Goal: Task Accomplishment & Management: Complete application form

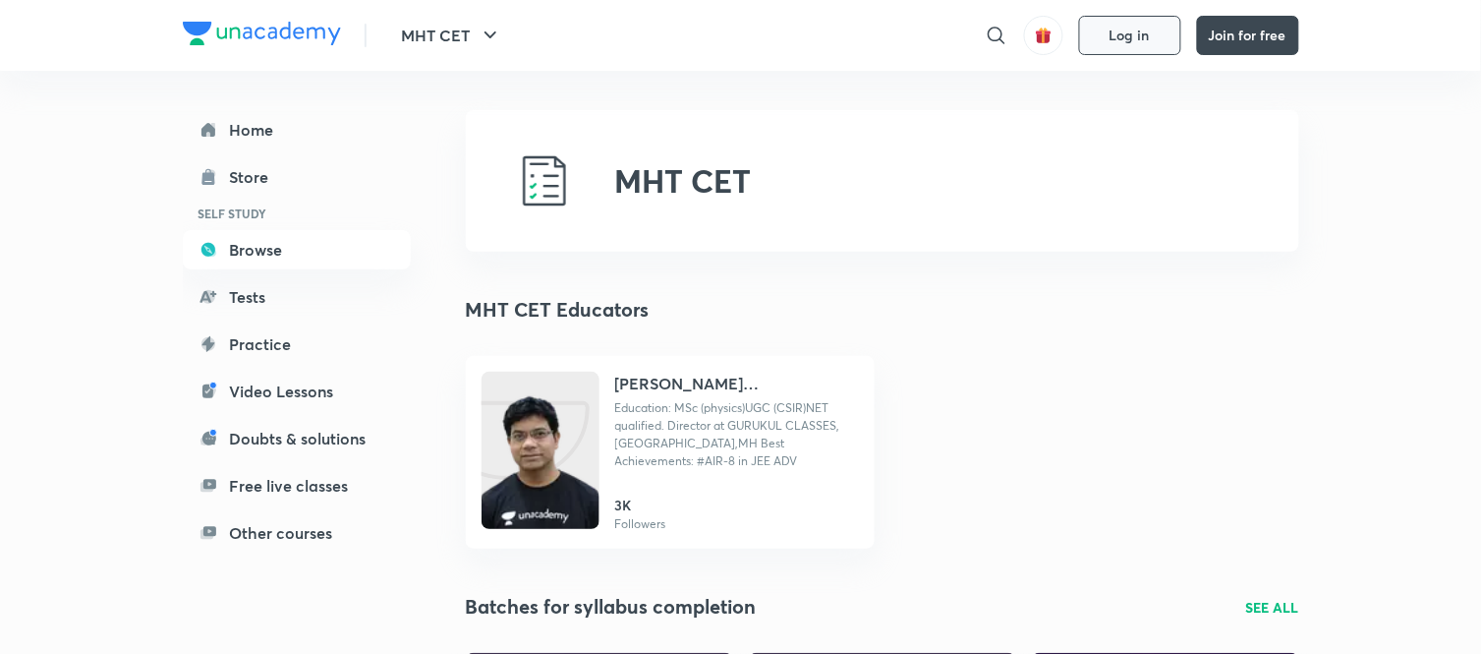
click at [1164, 52] on button "Log in" at bounding box center [1130, 35] width 102 height 39
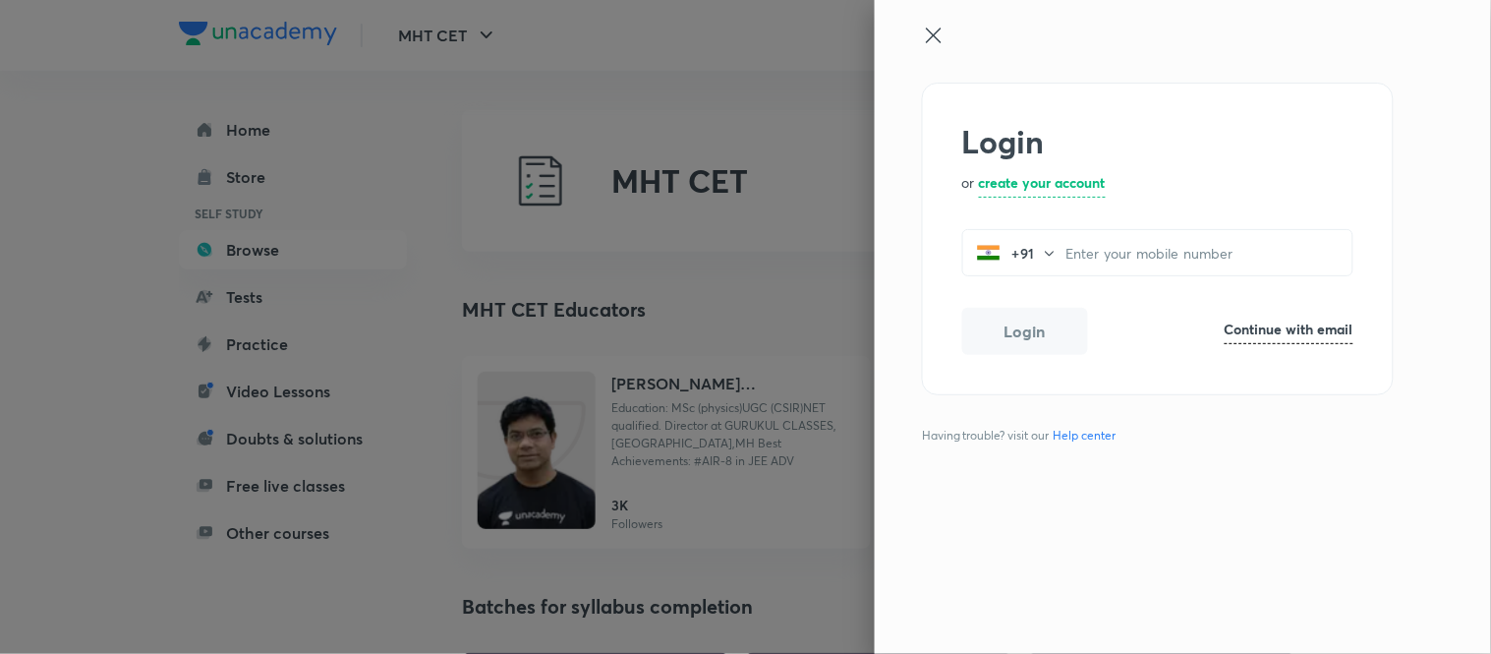
click at [1282, 318] on h6 "Continue with email" at bounding box center [1289, 328] width 129 height 21
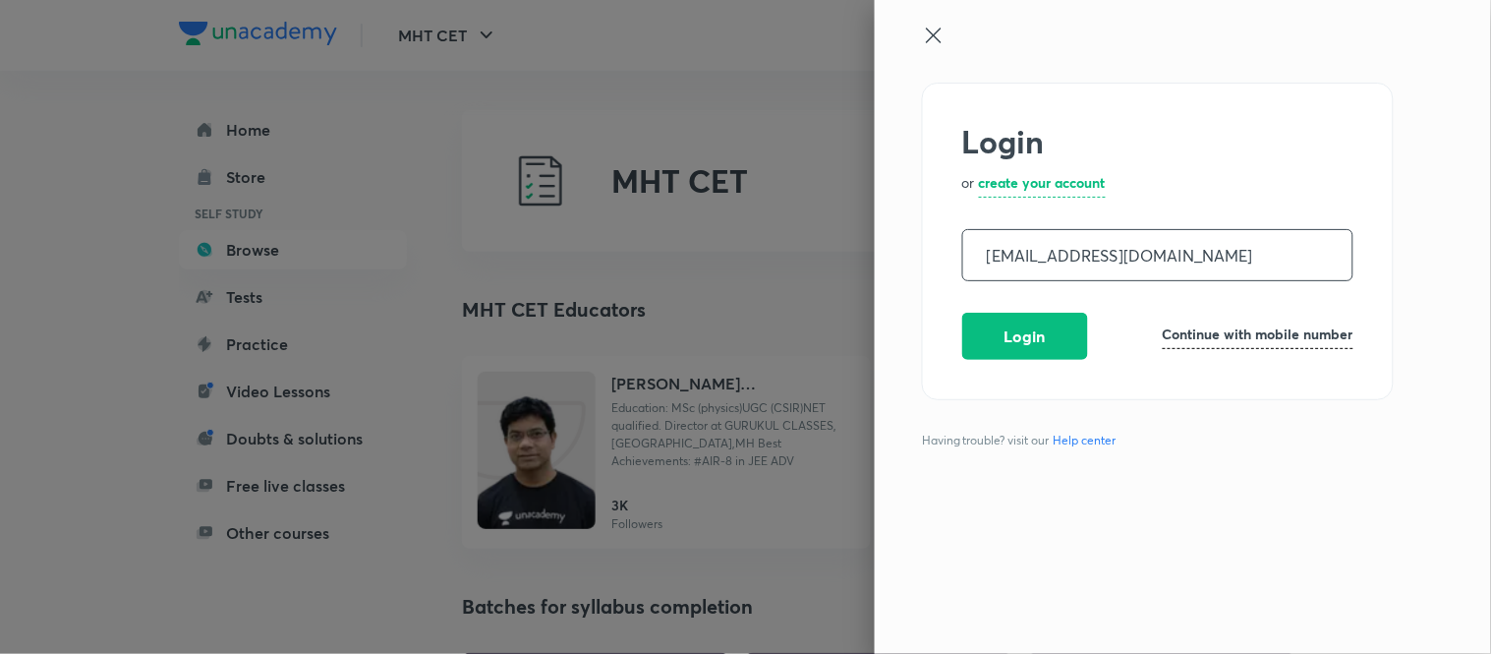
type input "operations.nashik@unacademy.com"
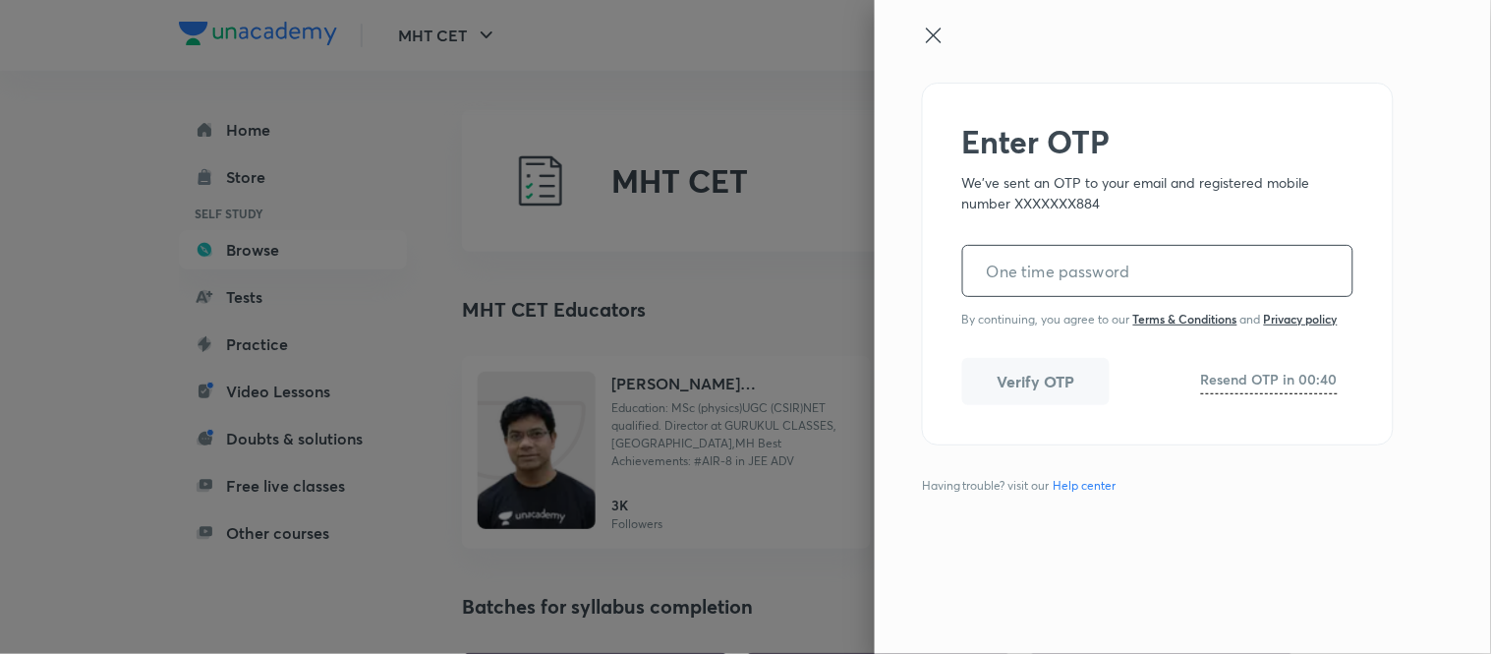
paste input "795351"
type input "795351"
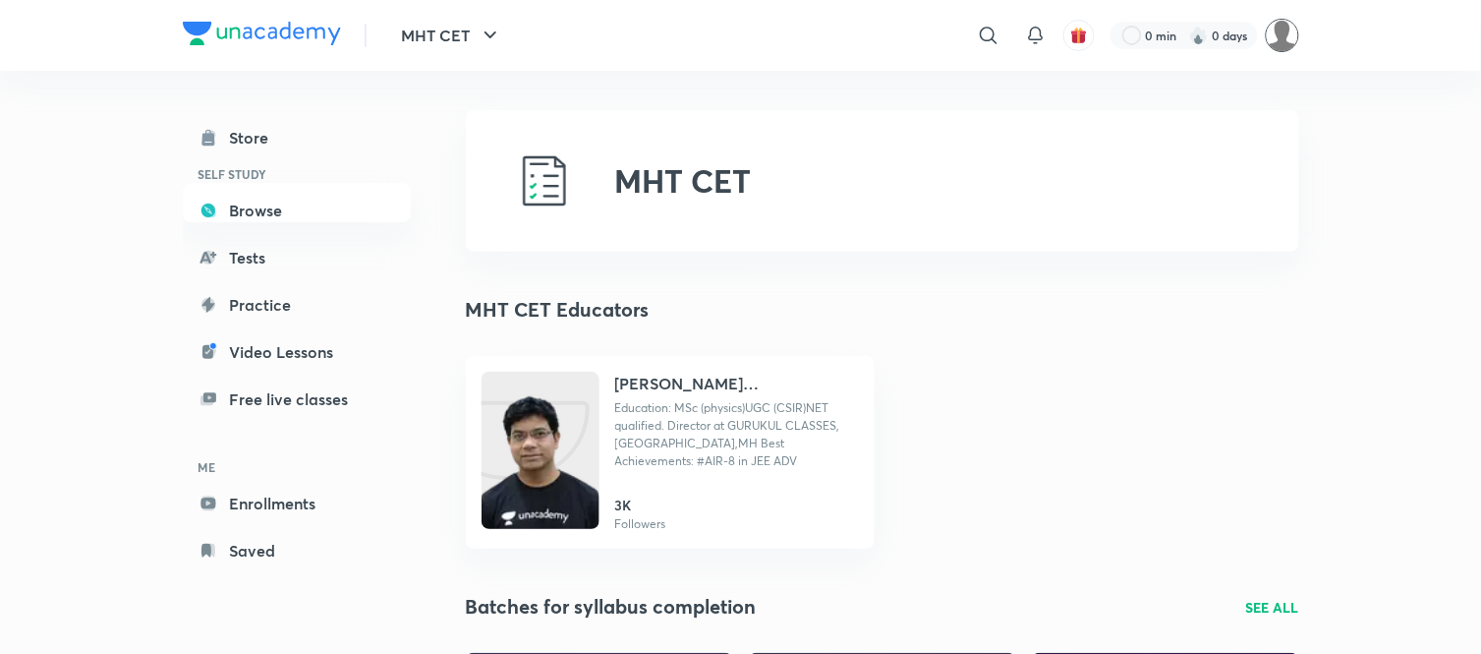
click at [1281, 33] on img at bounding box center [1282, 35] width 33 height 33
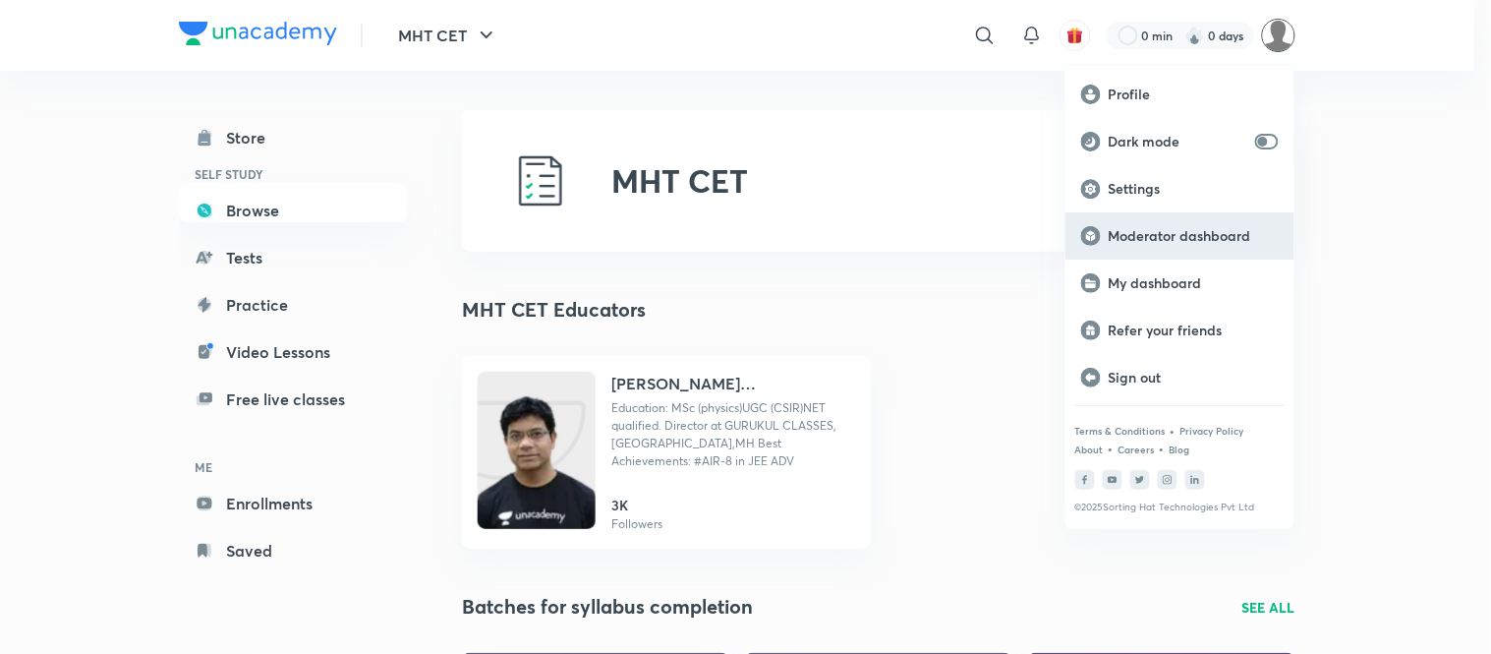
click at [1181, 243] on p "Moderator dashboard" at bounding box center [1194, 236] width 170 height 18
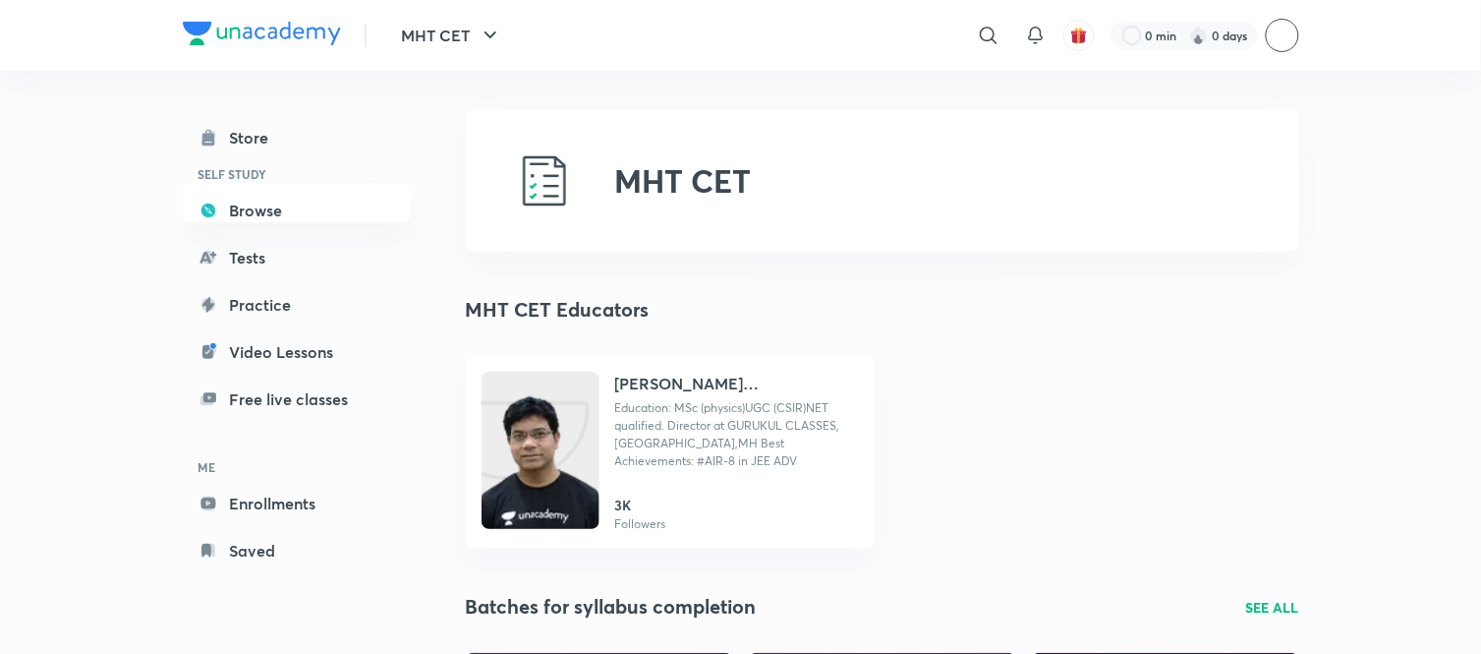
click at [1282, 47] on img at bounding box center [1282, 35] width 33 height 33
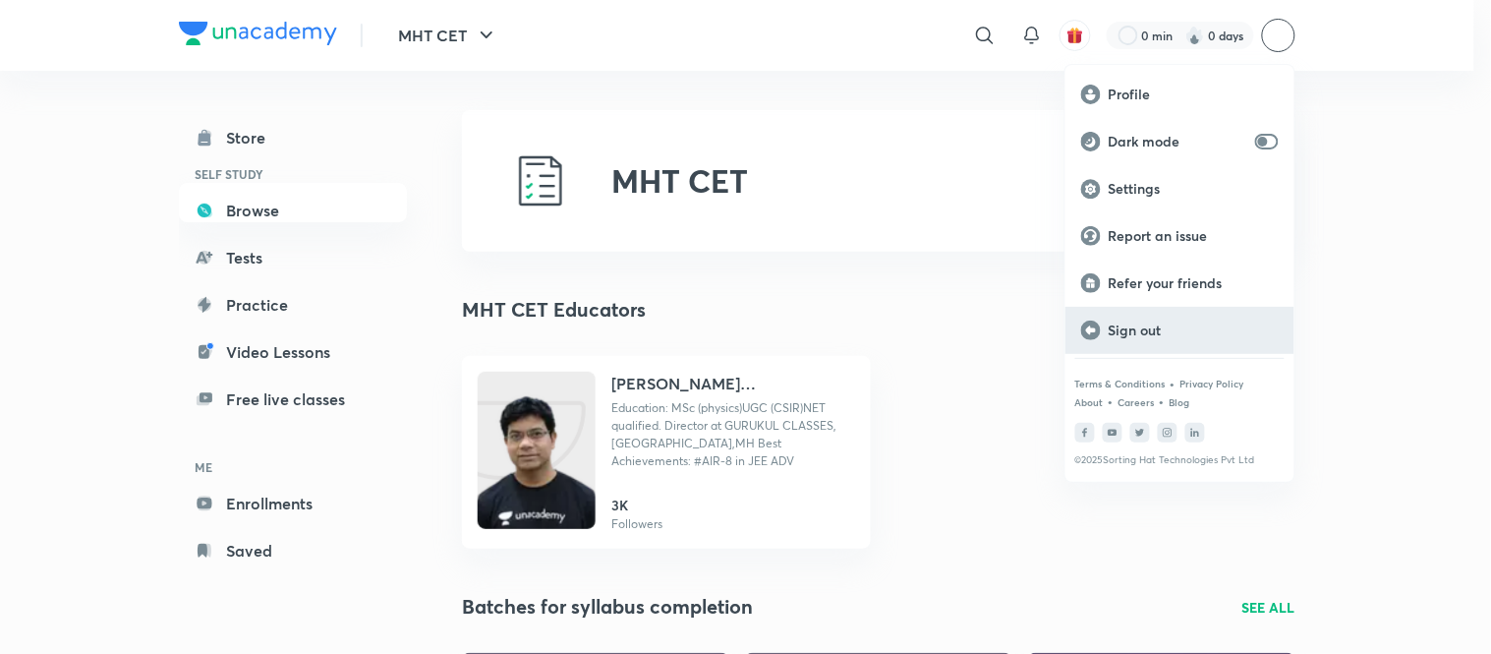
click at [1121, 328] on p "Sign out" at bounding box center [1194, 330] width 170 height 18
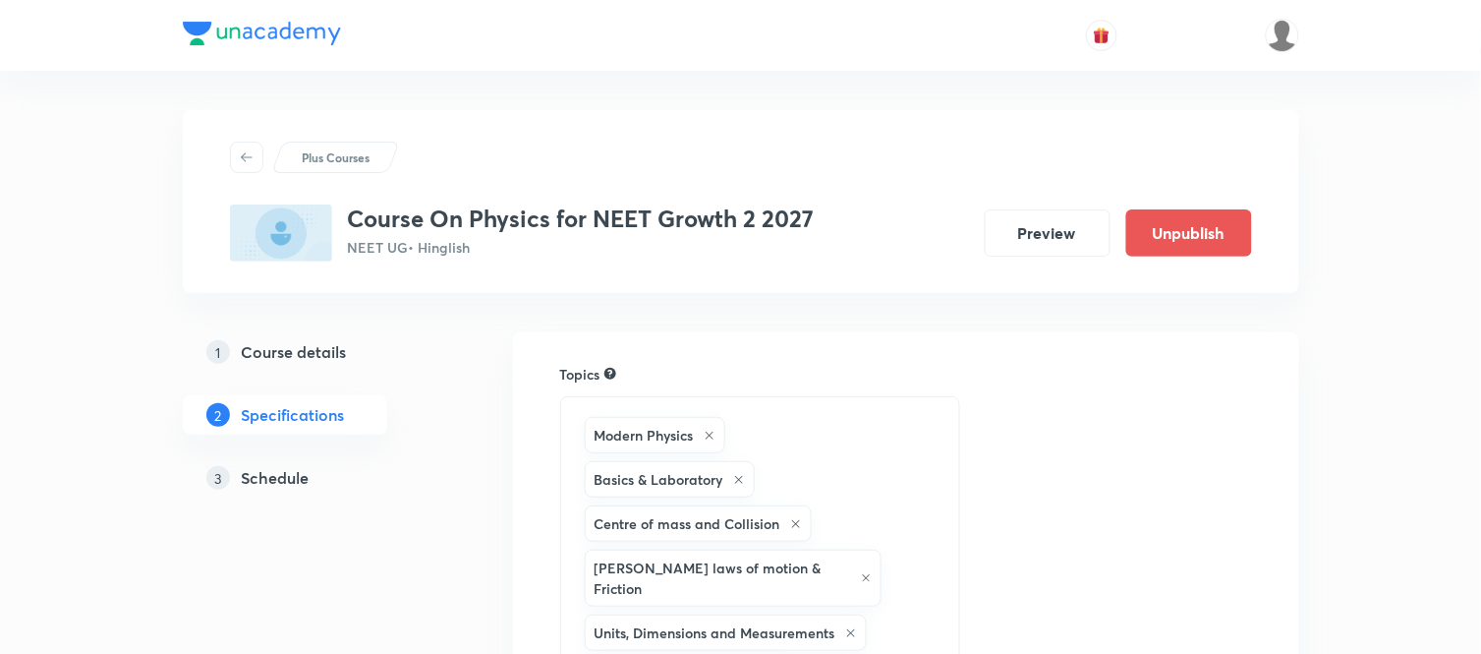
click at [254, 482] on h5 "Schedule" at bounding box center [276, 478] width 68 height 24
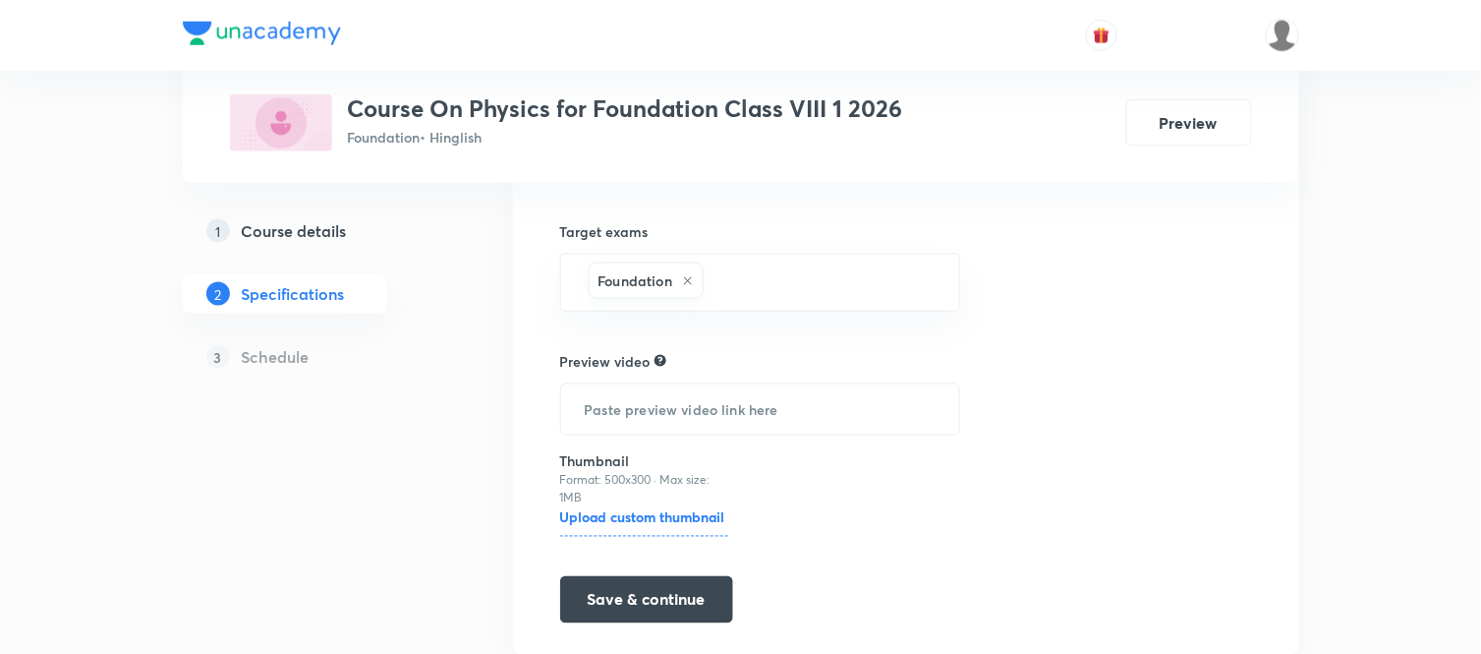
scroll to position [615, 0]
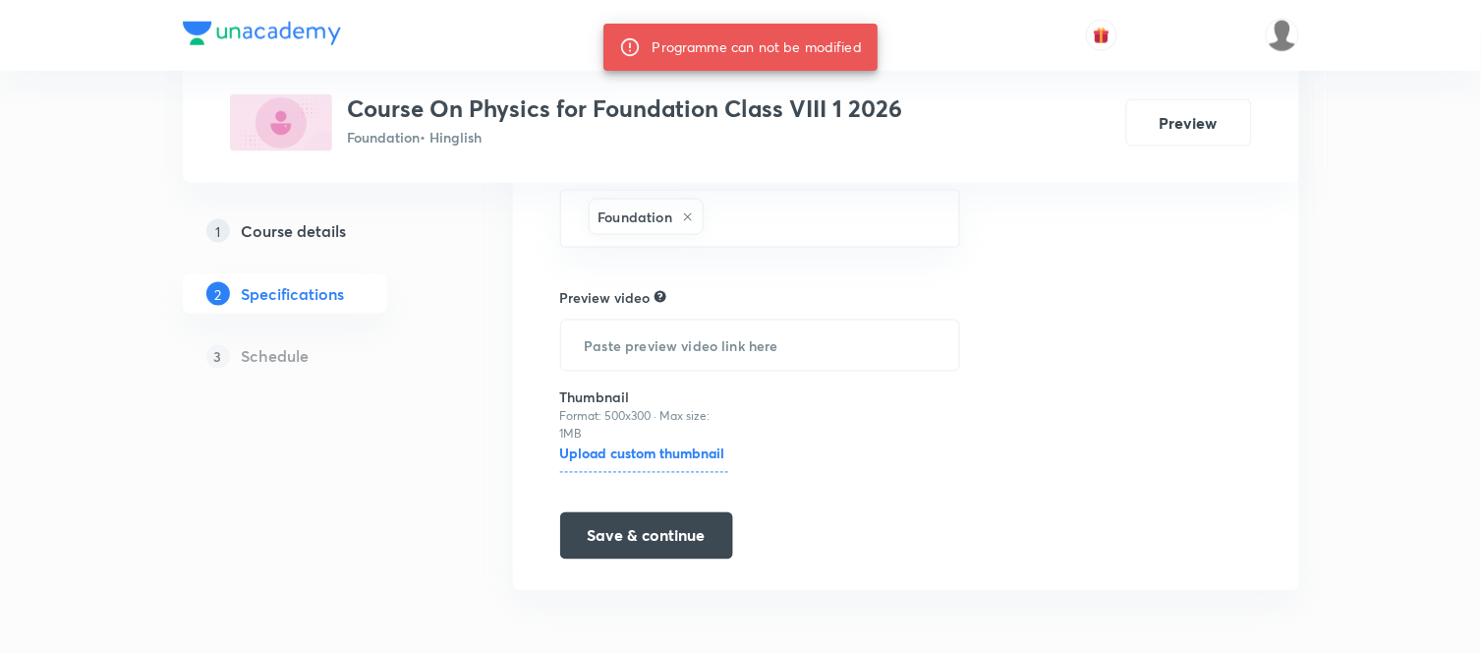
click at [665, 543] on button "Save & continue" at bounding box center [646, 535] width 173 height 47
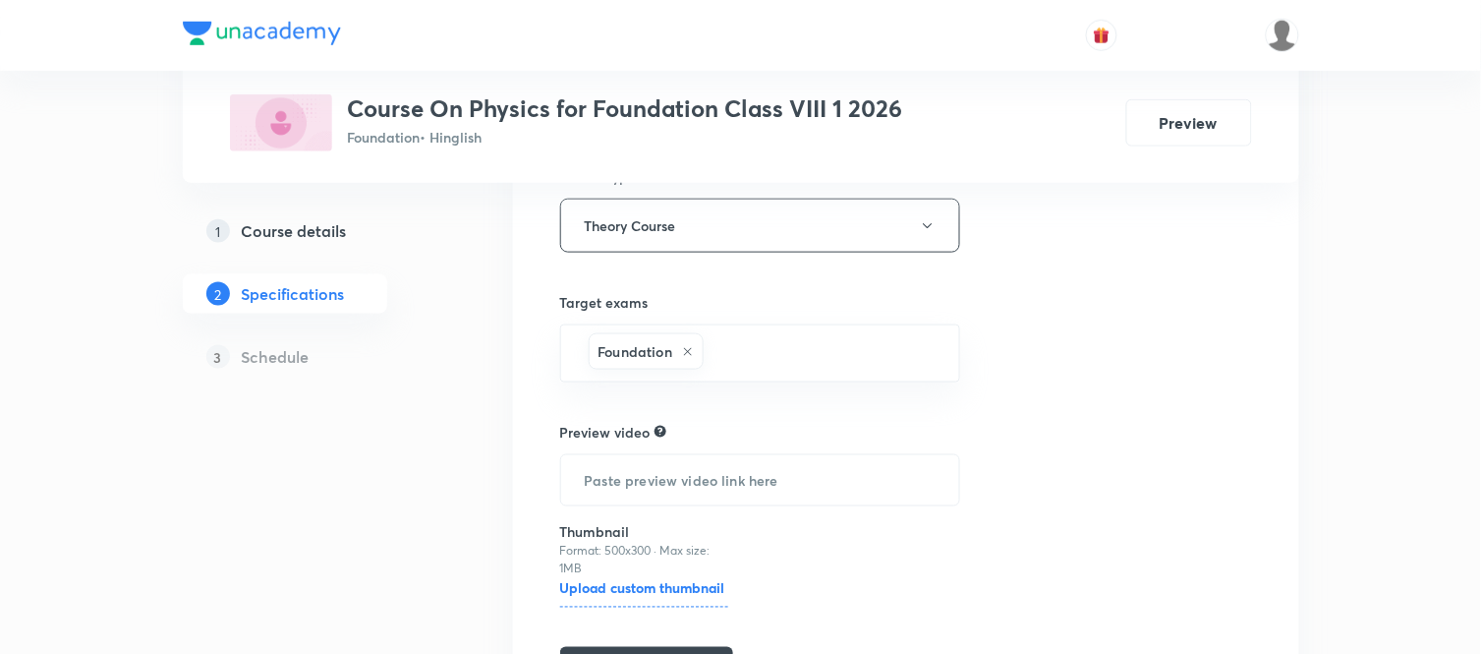
scroll to position [615, 0]
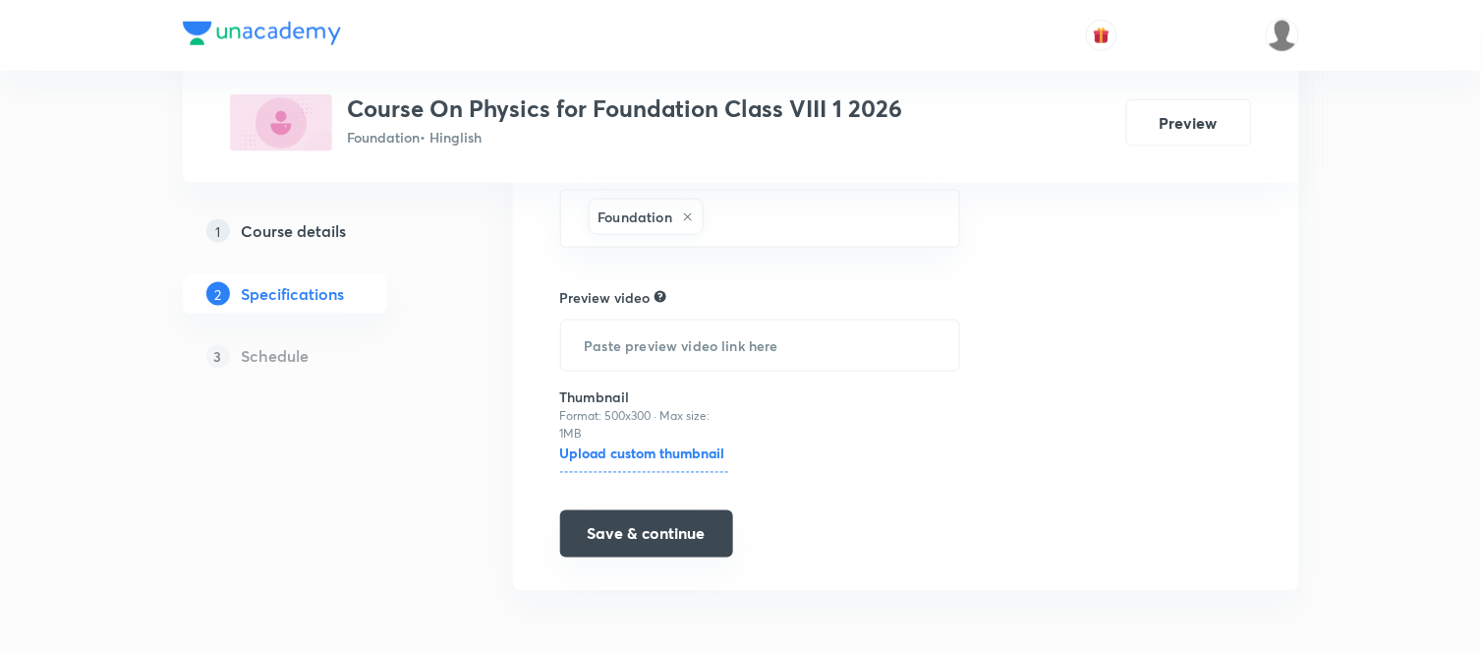
click at [612, 551] on button "Save & continue" at bounding box center [646, 533] width 173 height 47
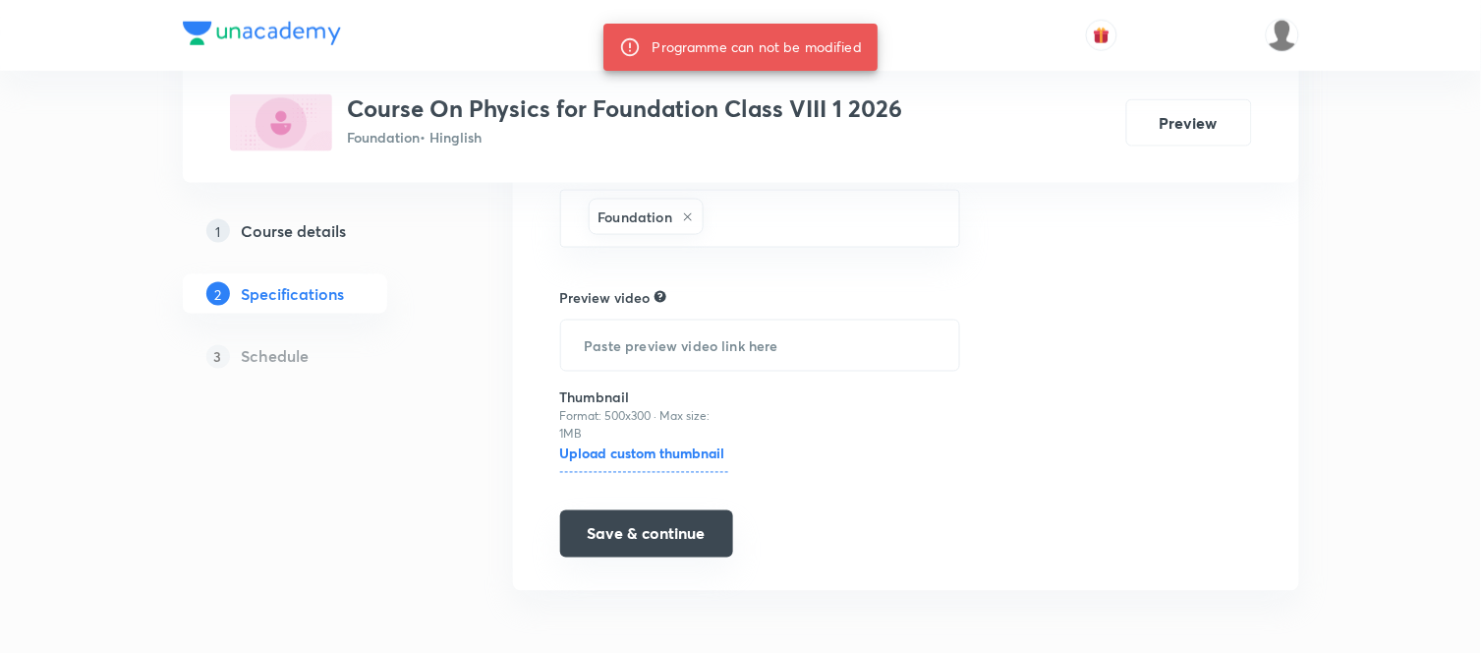
click at [612, 551] on button "Save & continue" at bounding box center [646, 533] width 173 height 47
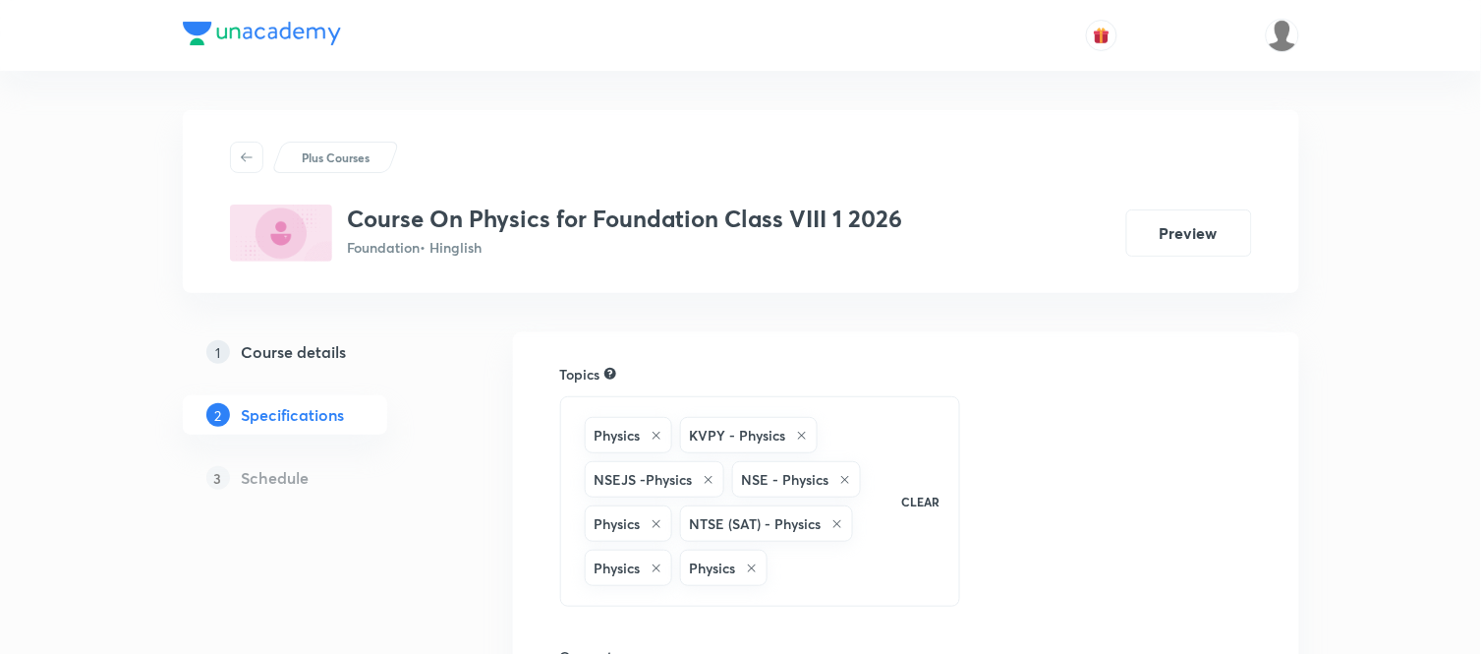
click at [296, 485] on h5 "Schedule" at bounding box center [276, 478] width 68 height 24
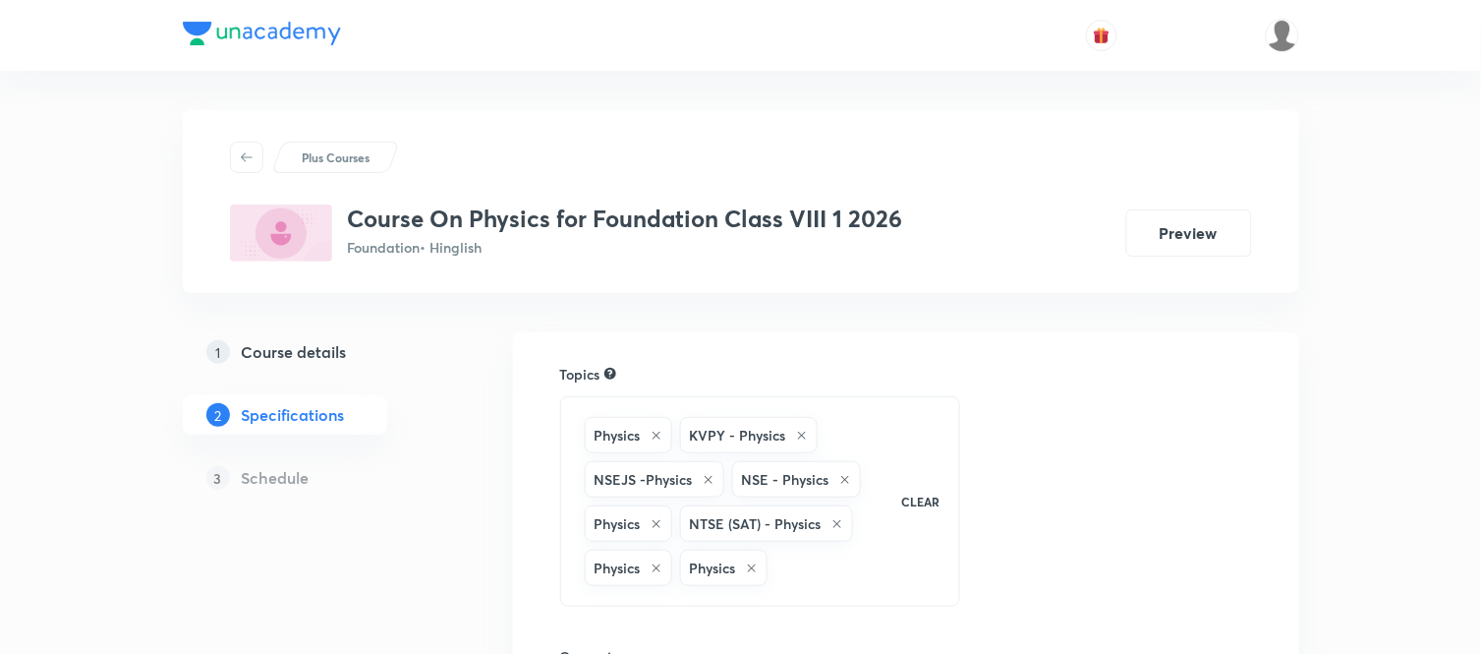
click at [226, 483] on p "3" at bounding box center [218, 478] width 24 height 24
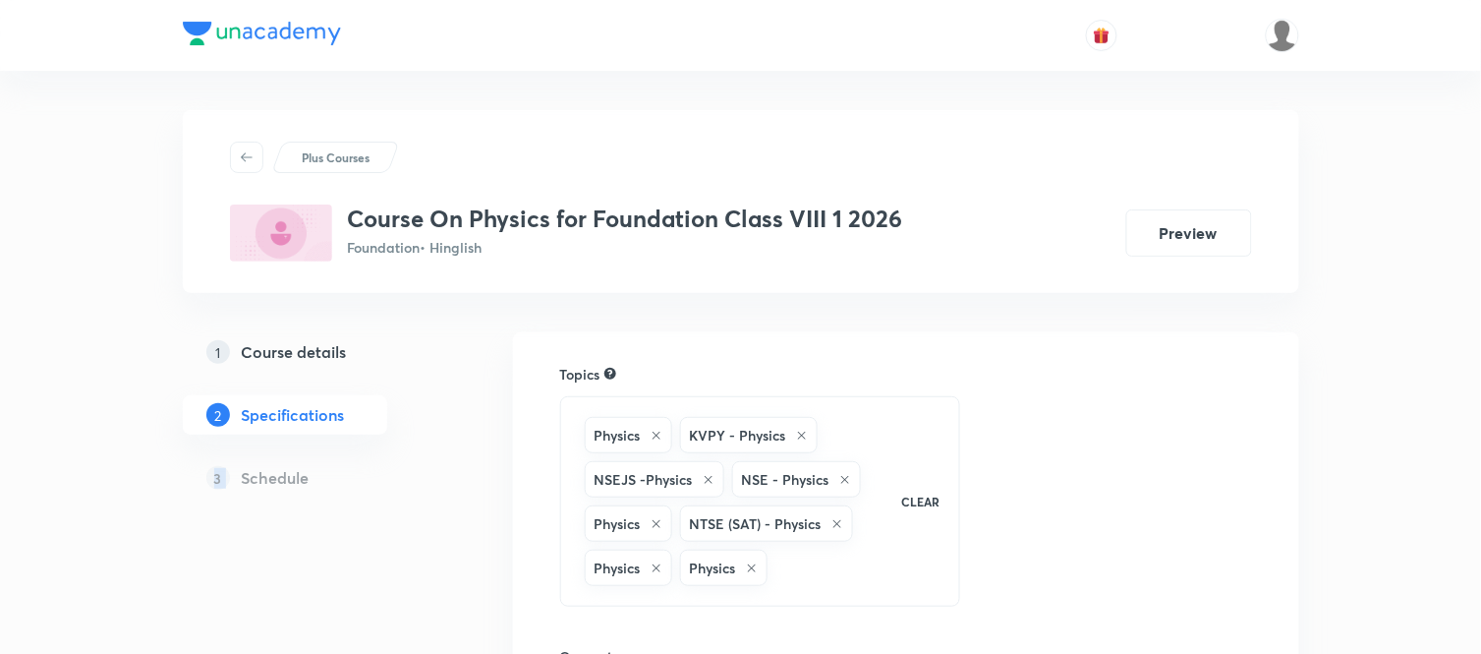
click at [226, 483] on p "3" at bounding box center [218, 478] width 24 height 24
drag, startPoint x: 226, startPoint y: 483, endPoint x: 300, endPoint y: 468, distance: 75.2
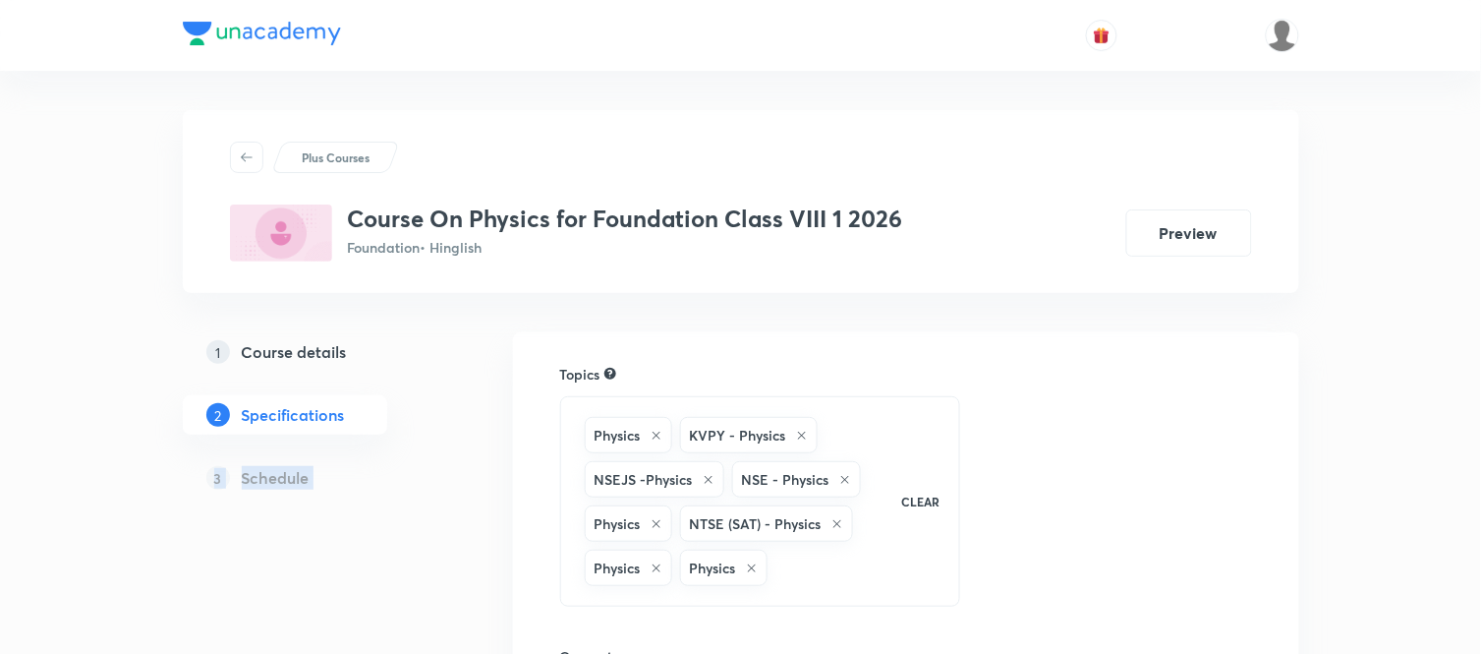
click at [300, 468] on div "3 Schedule" at bounding box center [316, 477] width 267 height 39
click at [300, 468] on h5 "Schedule" at bounding box center [276, 478] width 68 height 24
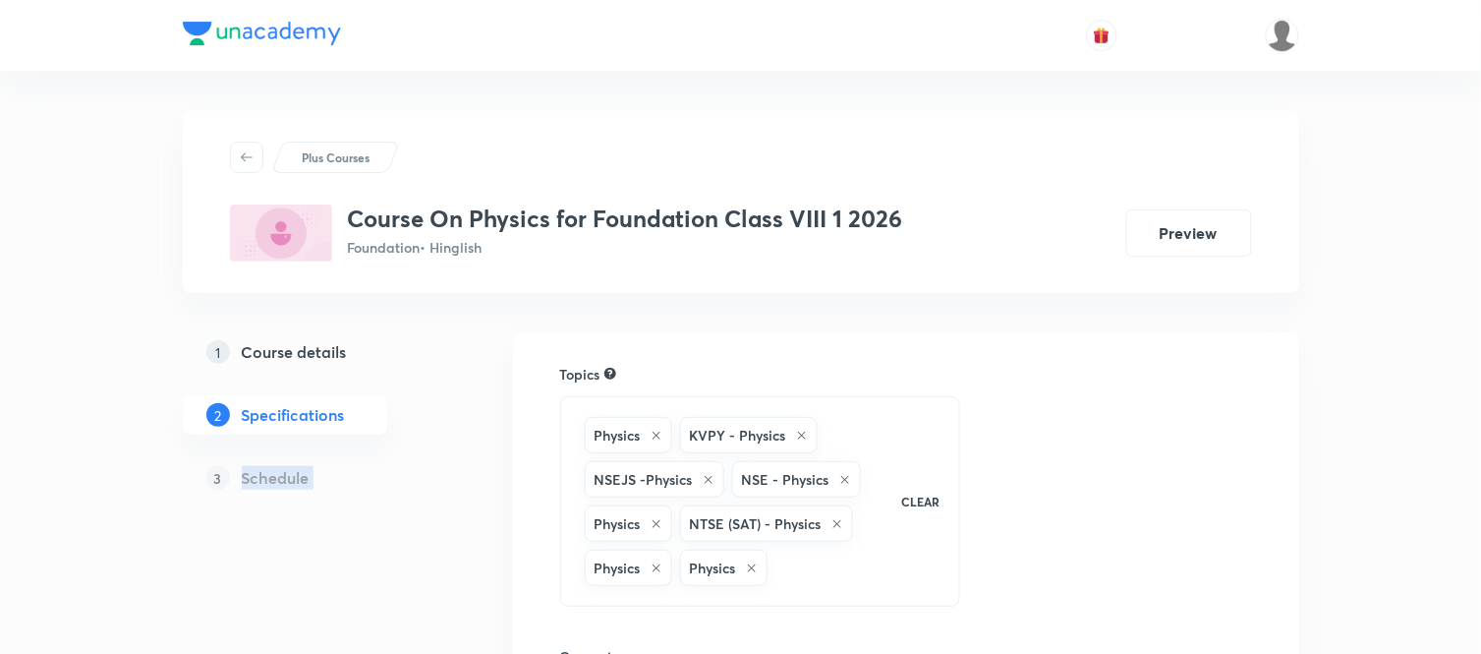
click at [300, 468] on h5 "Schedule" at bounding box center [276, 478] width 68 height 24
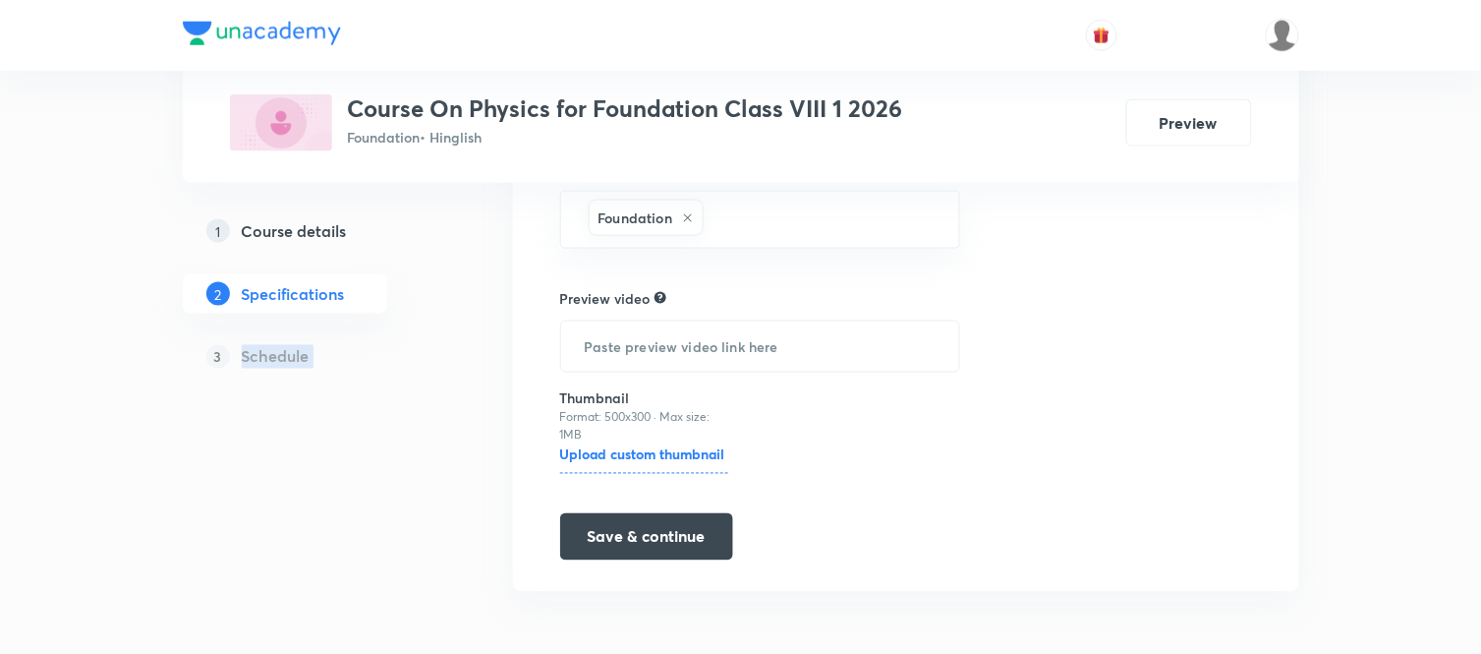
scroll to position [615, 0]
click at [695, 551] on button "Save & continue" at bounding box center [646, 533] width 173 height 47
